Goal: Task Accomplishment & Management: Manage account settings

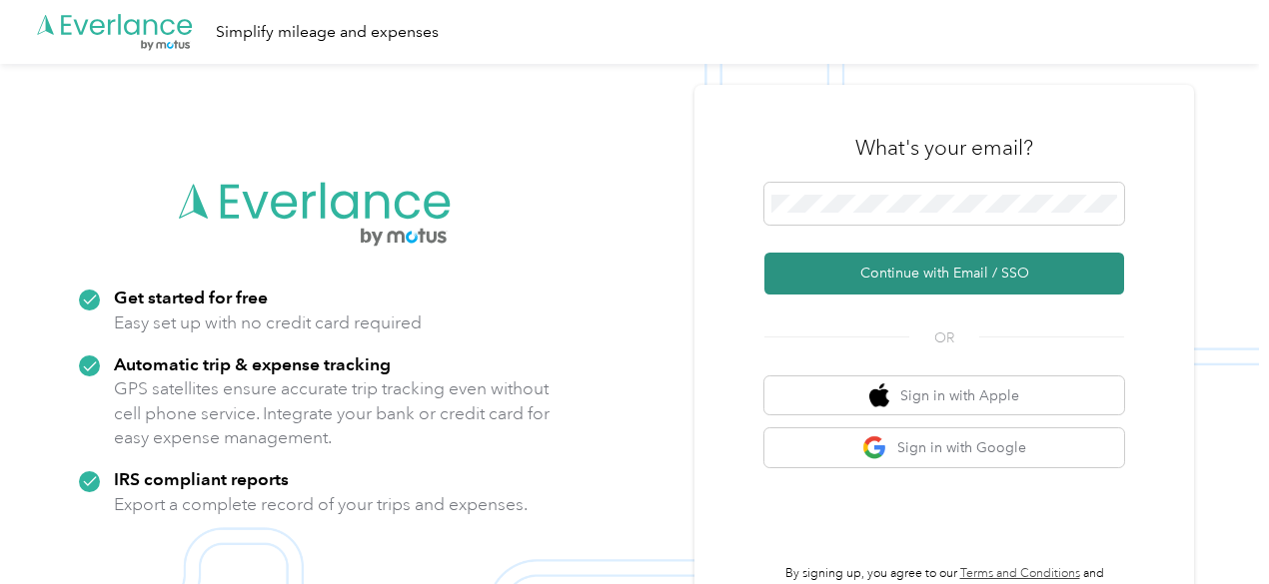
click at [933, 270] on button "Continue with Email / SSO" at bounding box center [944, 274] width 360 height 42
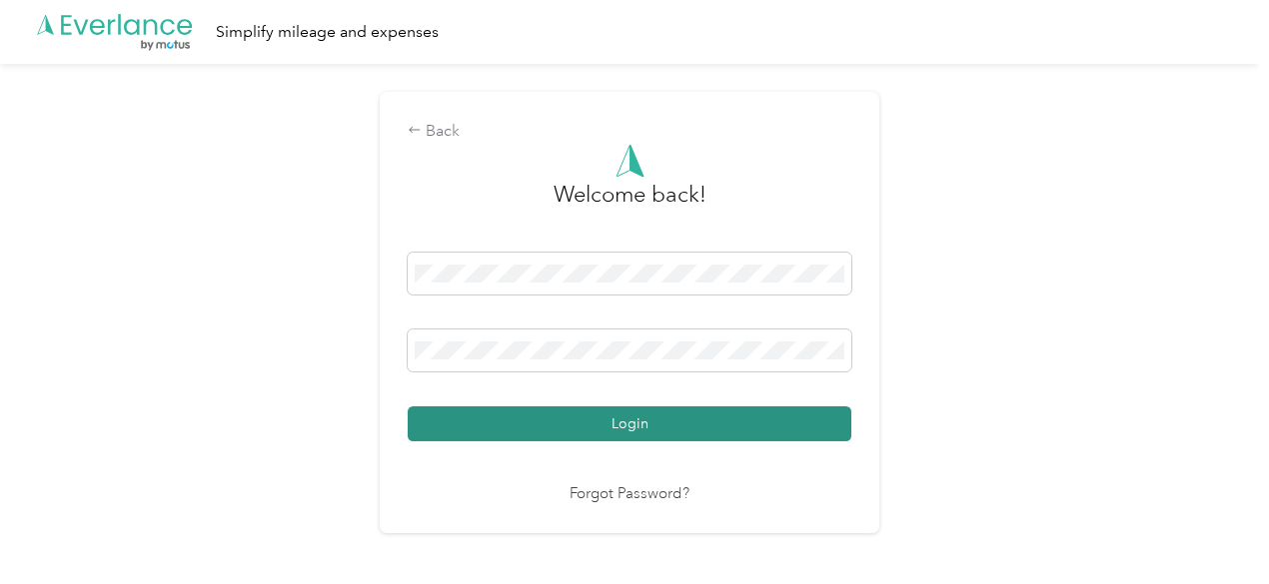
click at [555, 430] on button "Login" at bounding box center [629, 424] width 443 height 35
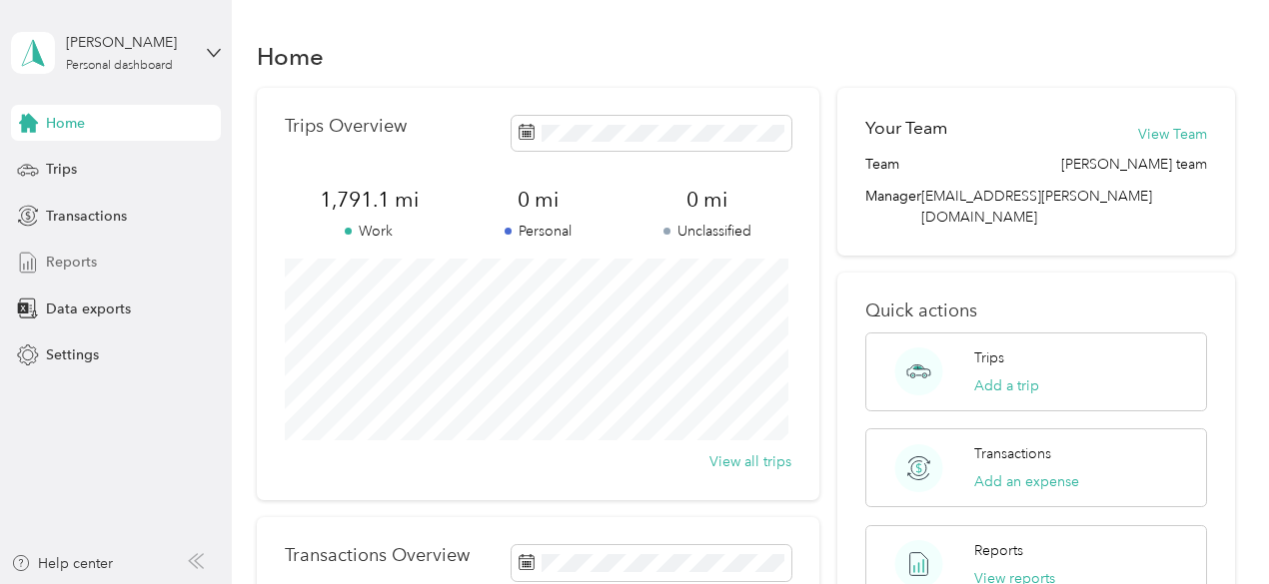
click at [61, 263] on span "Reports" at bounding box center [71, 262] width 51 height 21
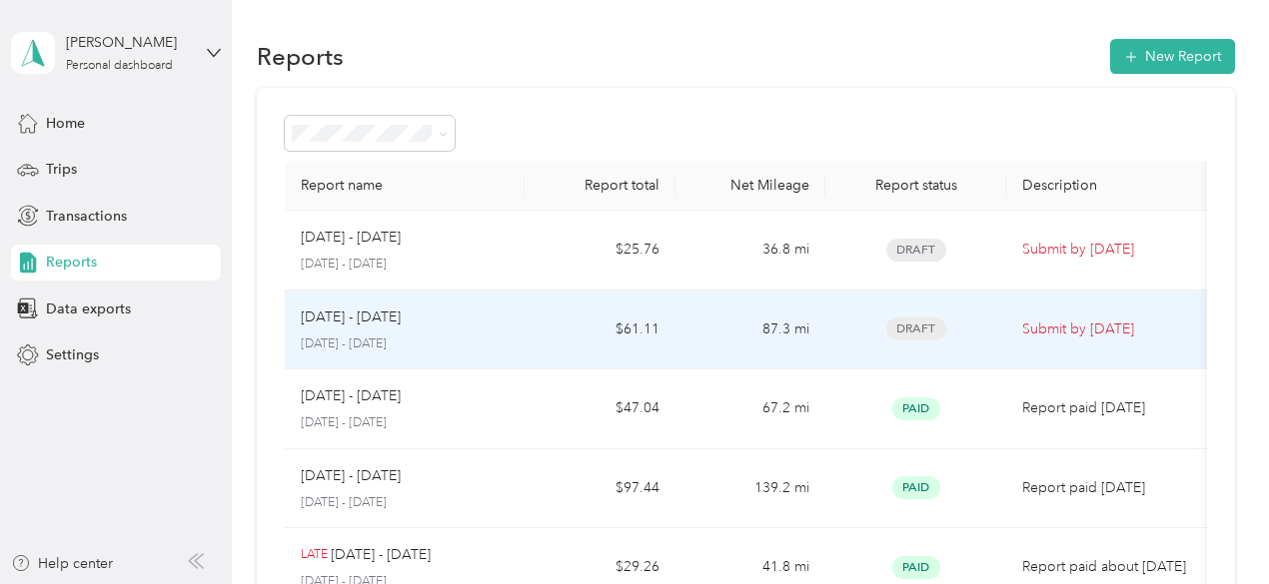
click at [959, 325] on div "Draft" at bounding box center [915, 329] width 149 height 23
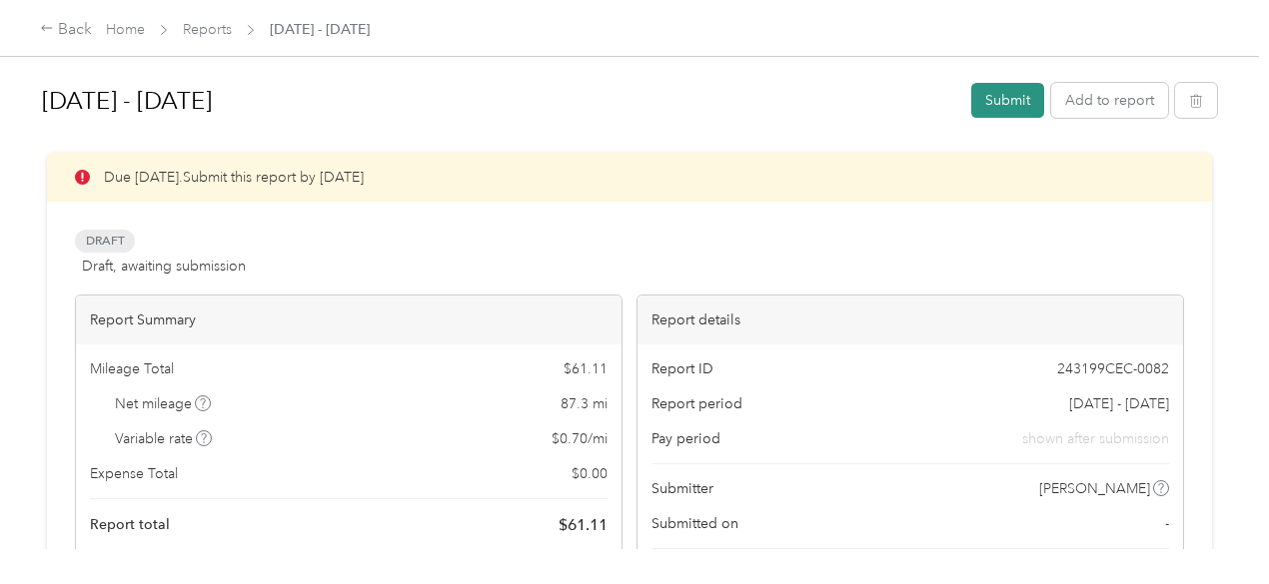
click at [1011, 100] on button "Submit" at bounding box center [1007, 100] width 73 height 35
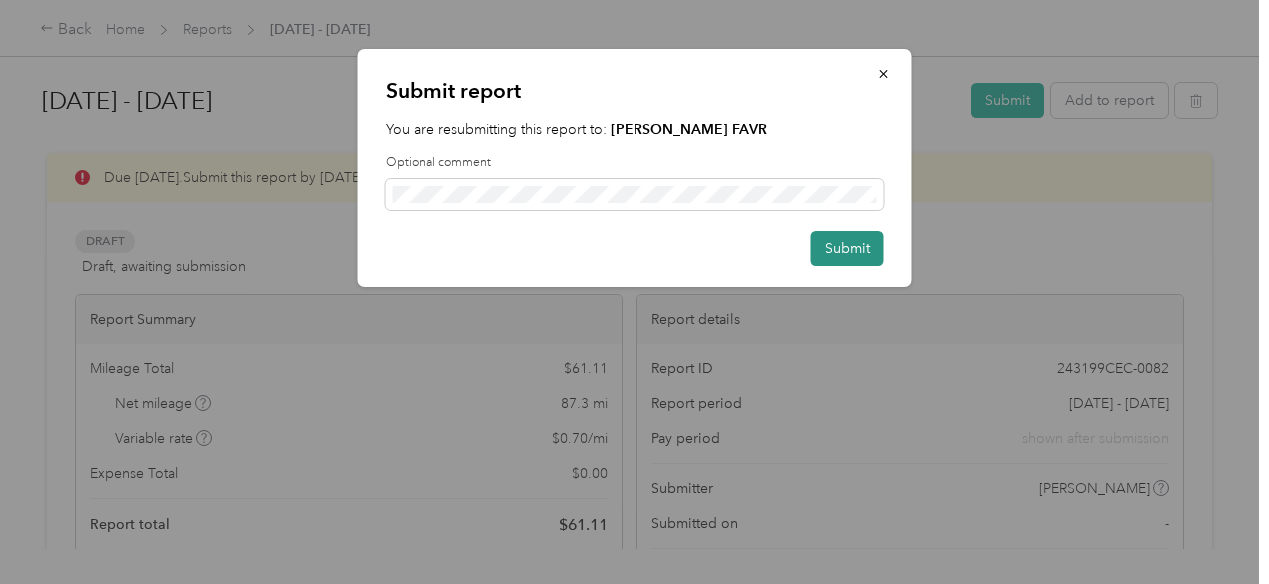
click at [862, 247] on button "Submit" at bounding box center [847, 248] width 73 height 35
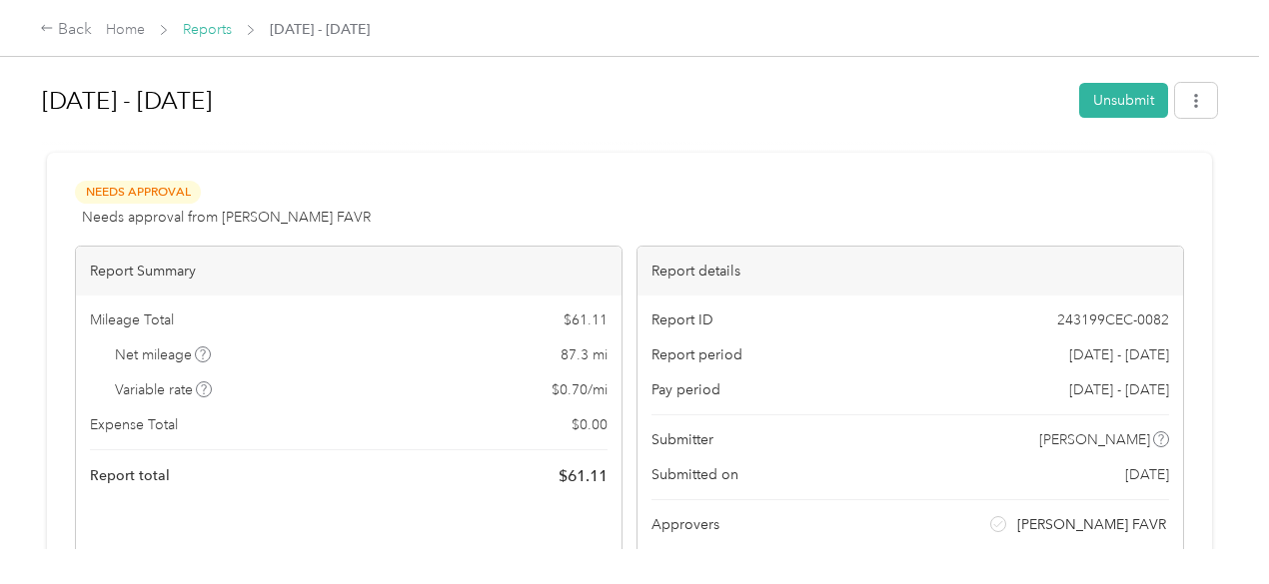
click at [207, 27] on link "Reports" at bounding box center [207, 29] width 49 height 17
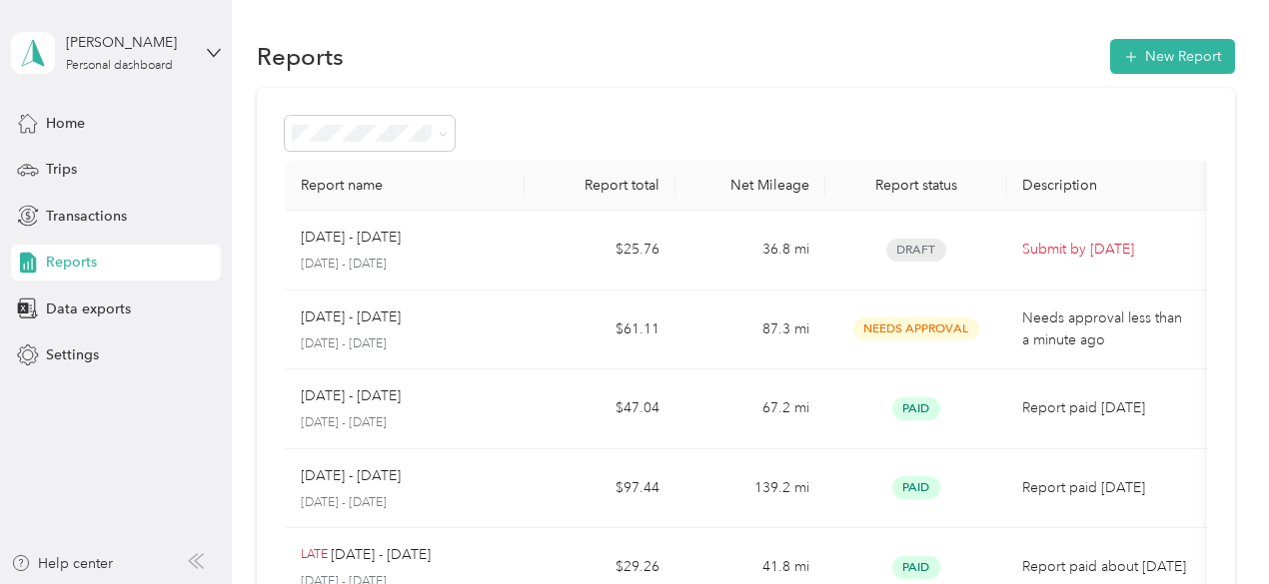
click at [204, 57] on div "[PERSON_NAME] Personal dashboard" at bounding box center [116, 53] width 210 height 70
click at [114, 157] on div "Log out" at bounding box center [277, 164] width 505 height 35
